Goal: Navigation & Orientation: Find specific page/section

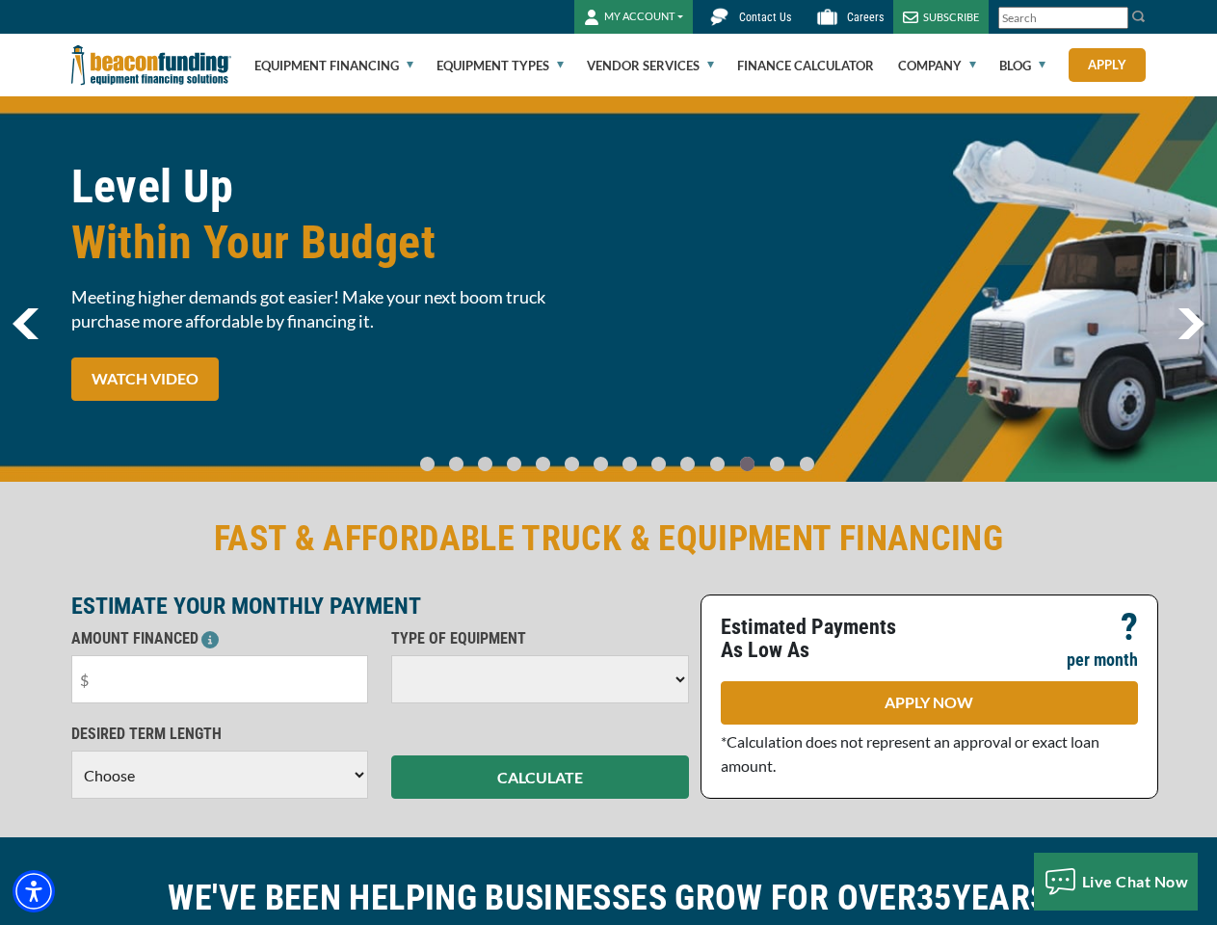
click at [34, 891] on img "Accessibility Menu" at bounding box center [34, 891] width 42 height 42
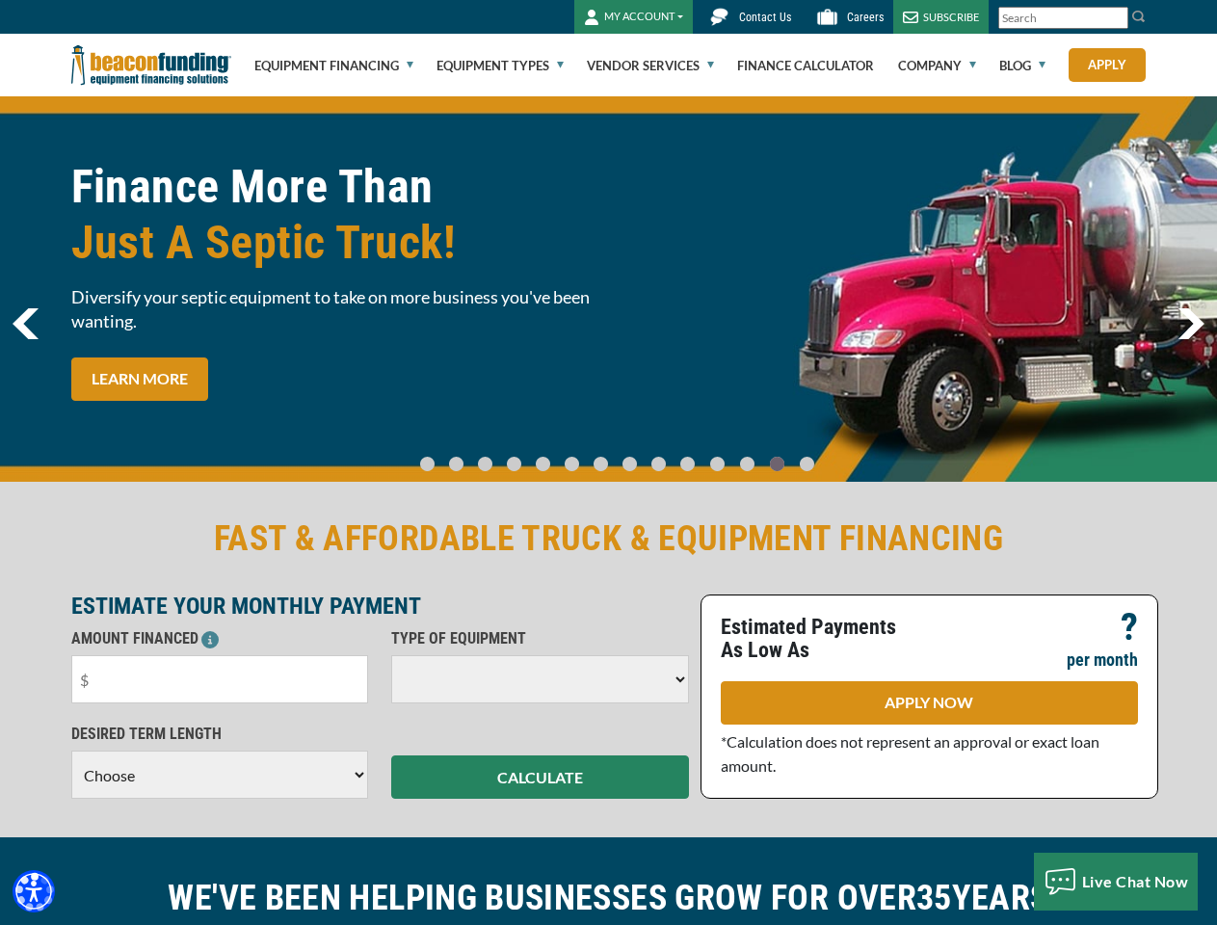
click at [1115, 18] on body "Skip to main content Enable accessibility for low vision Open the accessibility…" at bounding box center [608, 462] width 1217 height 925
click at [608, 289] on body "Skip to main content Enable accessibility for low vision Open the accessibility…" at bounding box center [608, 462] width 1217 height 925
click at [443, 455] on body "Skip to main content Enable accessibility for low vision Open the accessibility…" at bounding box center [608, 462] width 1217 height 925
click at [470, 455] on body "Skip to main content Enable accessibility for low vision Open the accessibility…" at bounding box center [608, 462] width 1217 height 925
click at [496, 455] on body "Skip to main content Enable accessibility for low vision Open the accessibility…" at bounding box center [608, 462] width 1217 height 925
